Goal: Check status: Check status

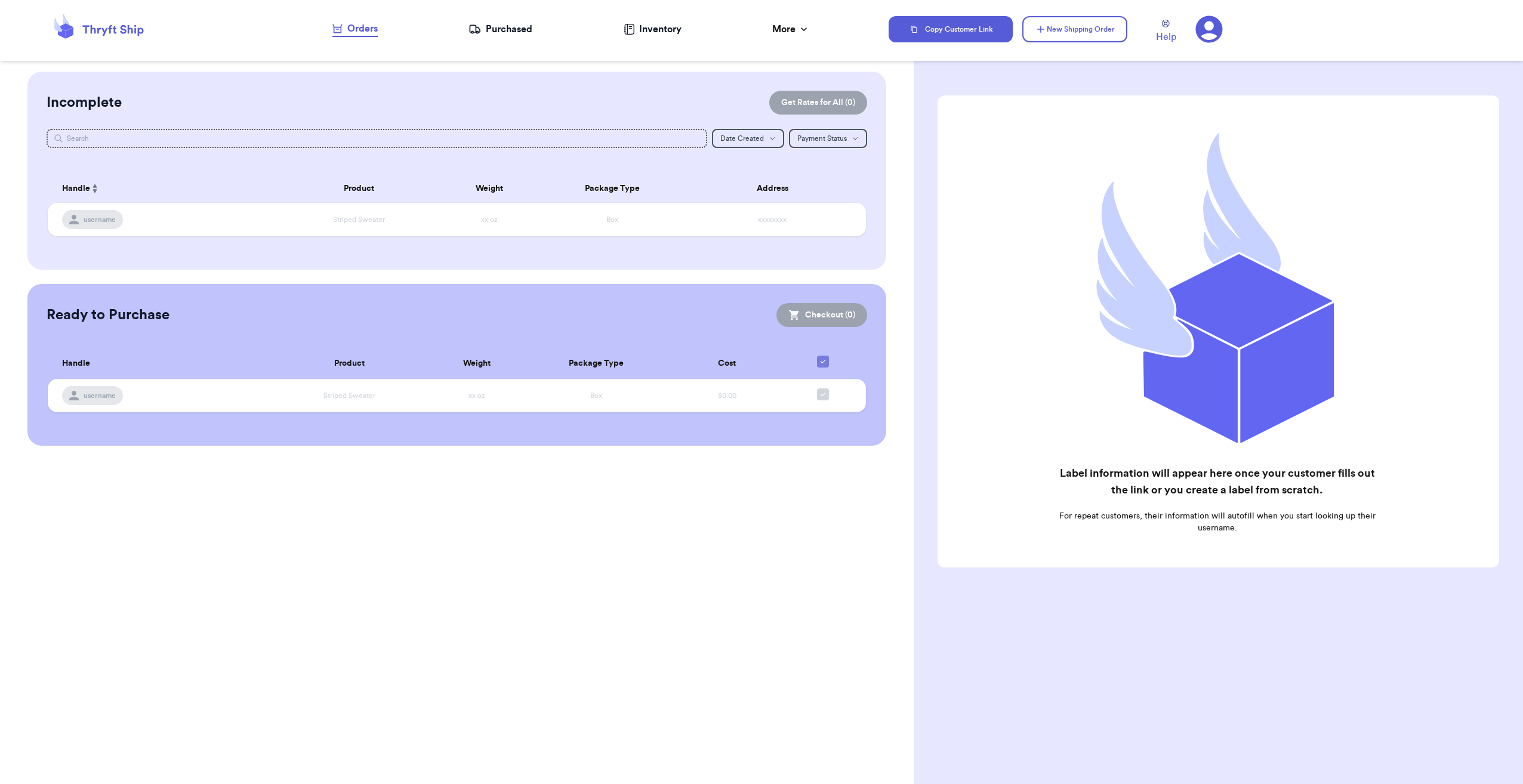
click at [498, 32] on div "Purchased" at bounding box center [500, 29] width 64 height 14
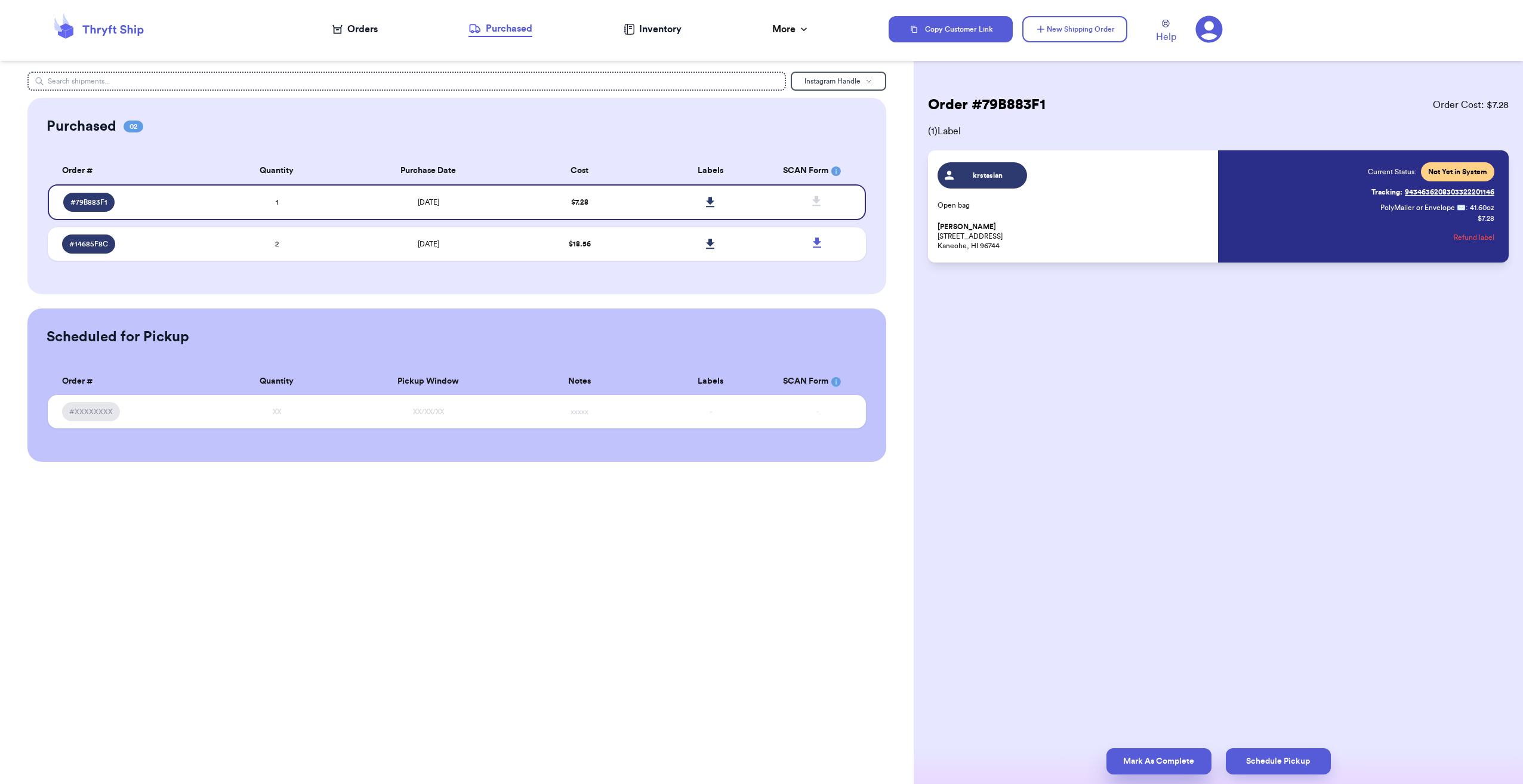
click at [1169, 759] on button "Mark As Complete" at bounding box center [1159, 762] width 105 height 26
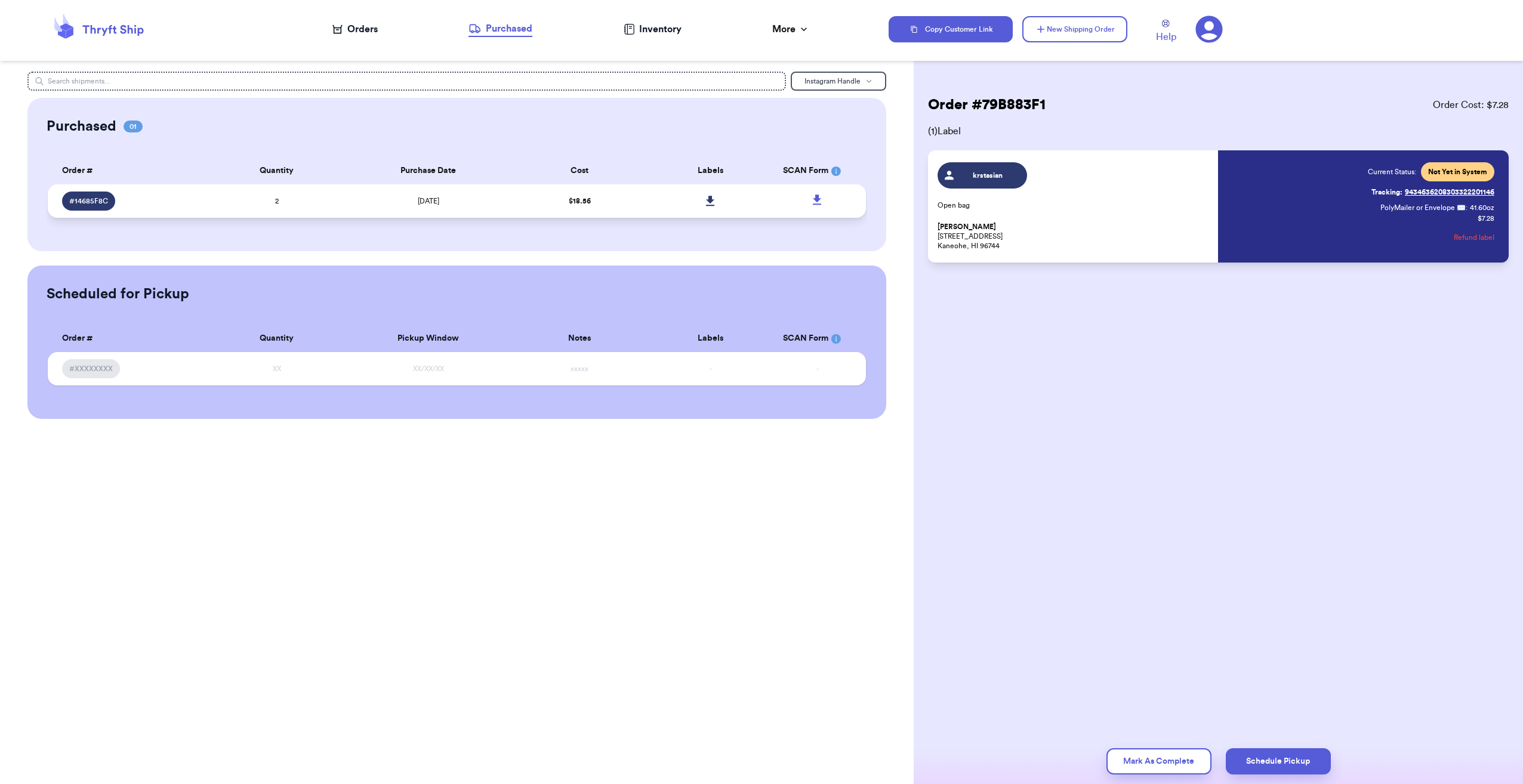
click at [335, 199] on td "2" at bounding box center [276, 201] width 131 height 33
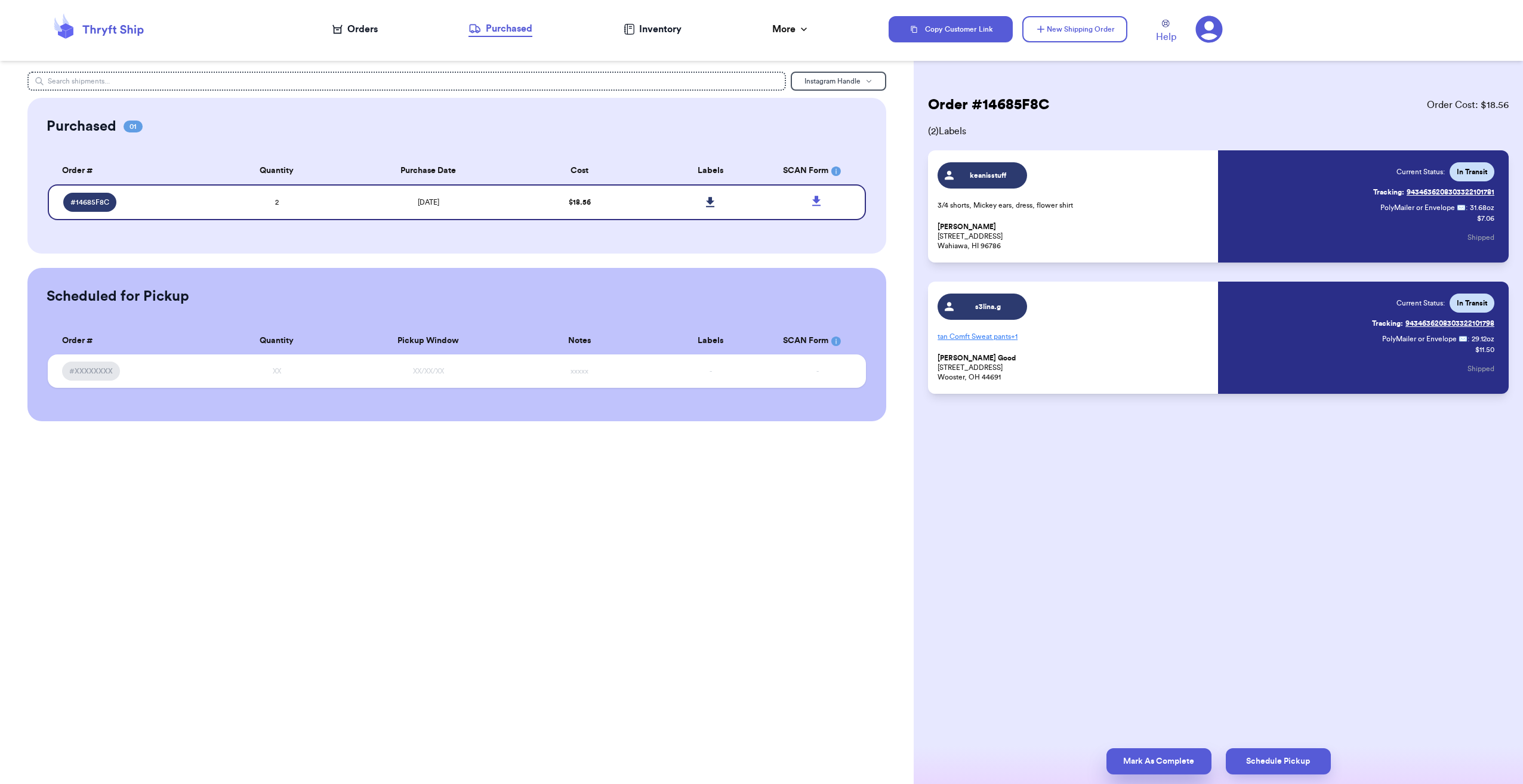
click at [1157, 762] on button "Mark As Complete" at bounding box center [1159, 762] width 105 height 26
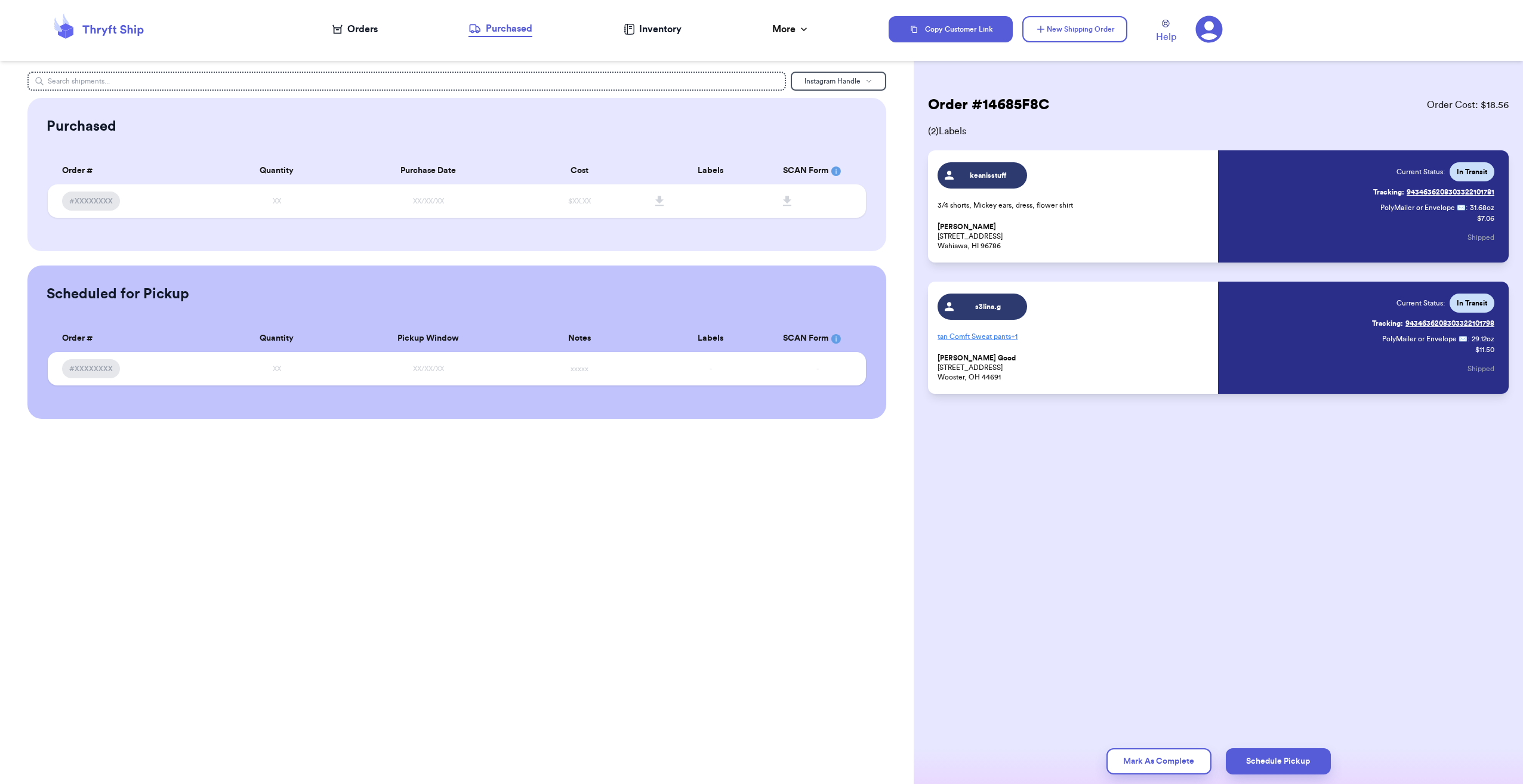
click at [357, 29] on div "Orders" at bounding box center [355, 29] width 46 height 14
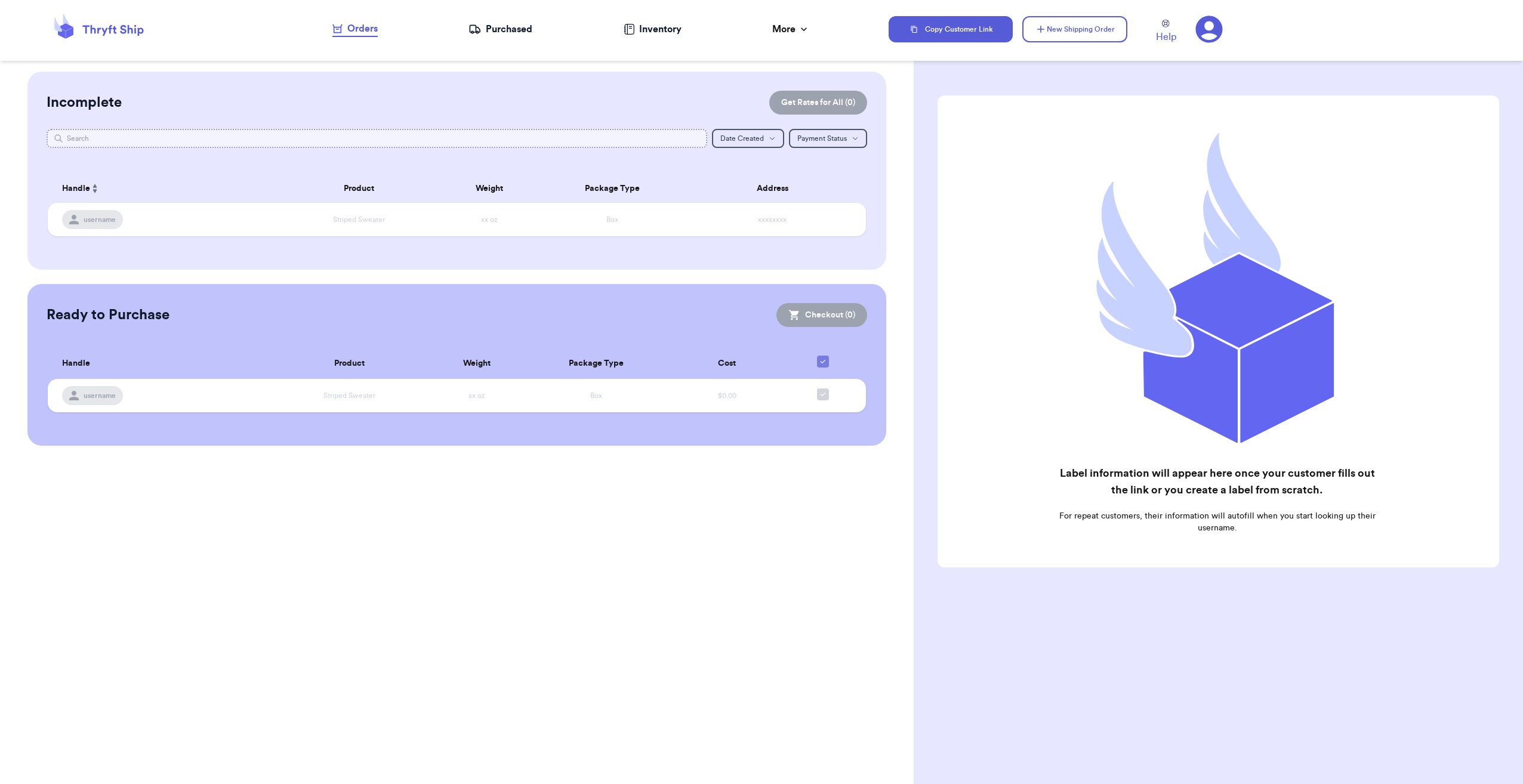
click at [179, 141] on input "text" at bounding box center [377, 138] width 661 height 19
